Goal: Task Accomplishment & Management: Manage account settings

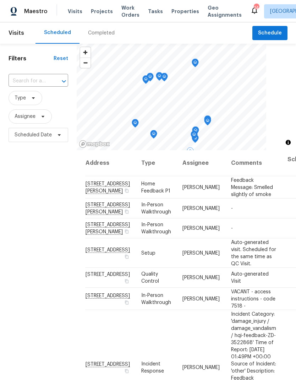
click at [0, 0] on icon at bounding box center [0, 0] width 0 height 0
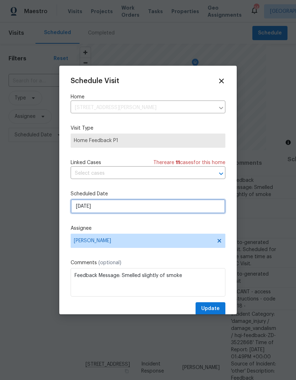
click at [147, 206] on input "[DATE]" at bounding box center [148, 206] width 155 height 14
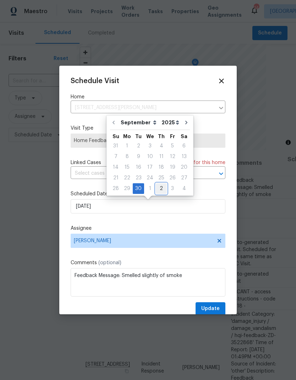
click at [161, 189] on div "2" at bounding box center [161, 188] width 11 height 10
type input "[DATE]"
select select "9"
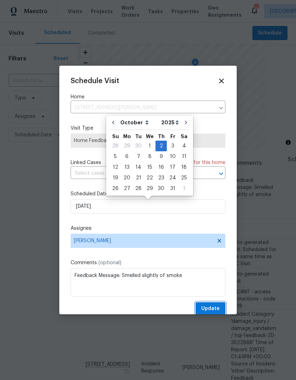
click at [214, 308] on span "Update" at bounding box center [210, 308] width 18 height 9
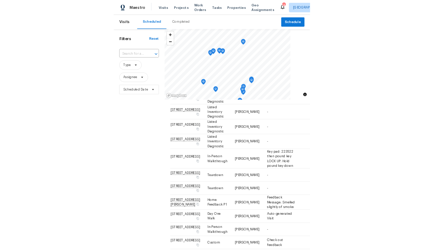
scroll to position [377, 0]
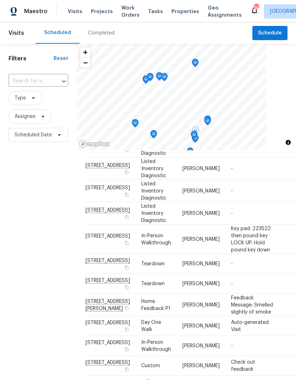
click at [0, 0] on span at bounding box center [0, 0] width 0 height 0
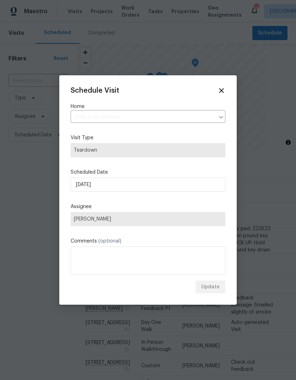
type input "[STREET_ADDRESS]"
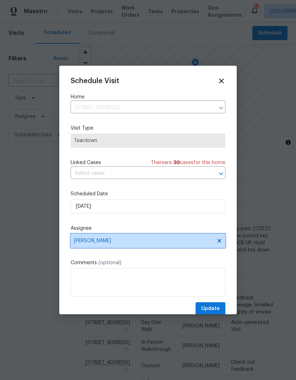
click at [134, 242] on span "[PERSON_NAME]" at bounding box center [143, 241] width 139 height 6
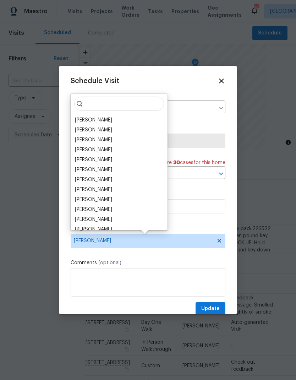
click at [101, 140] on div "[PERSON_NAME]" at bounding box center [93, 139] width 37 height 7
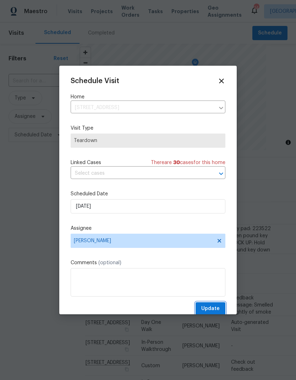
click at [213, 309] on span "Update" at bounding box center [210, 308] width 18 height 9
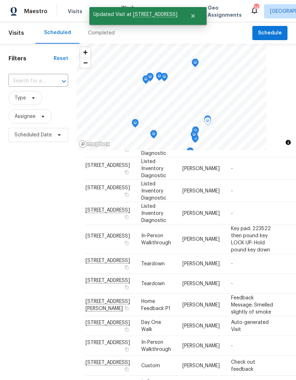
click at [0, 0] on span at bounding box center [0, 0] width 0 height 0
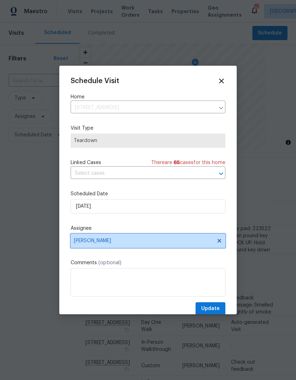
click at [125, 240] on span "[PERSON_NAME]" at bounding box center [143, 241] width 139 height 6
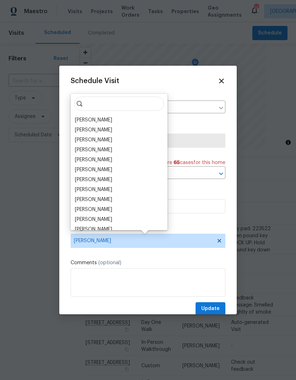
click at [102, 141] on div "[PERSON_NAME]" at bounding box center [93, 139] width 37 height 7
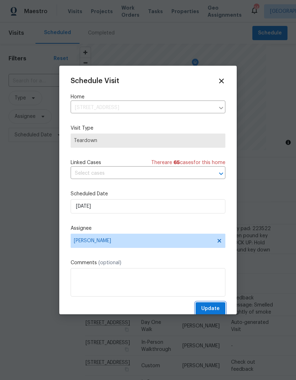
click at [212, 313] on span "Update" at bounding box center [210, 308] width 18 height 9
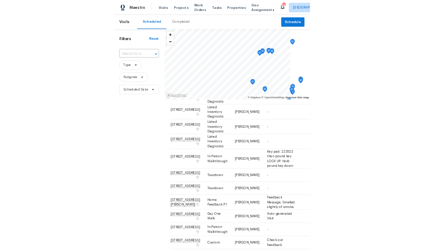
scroll to position [263, 0]
